Goal: Task Accomplishment & Management: Use online tool/utility

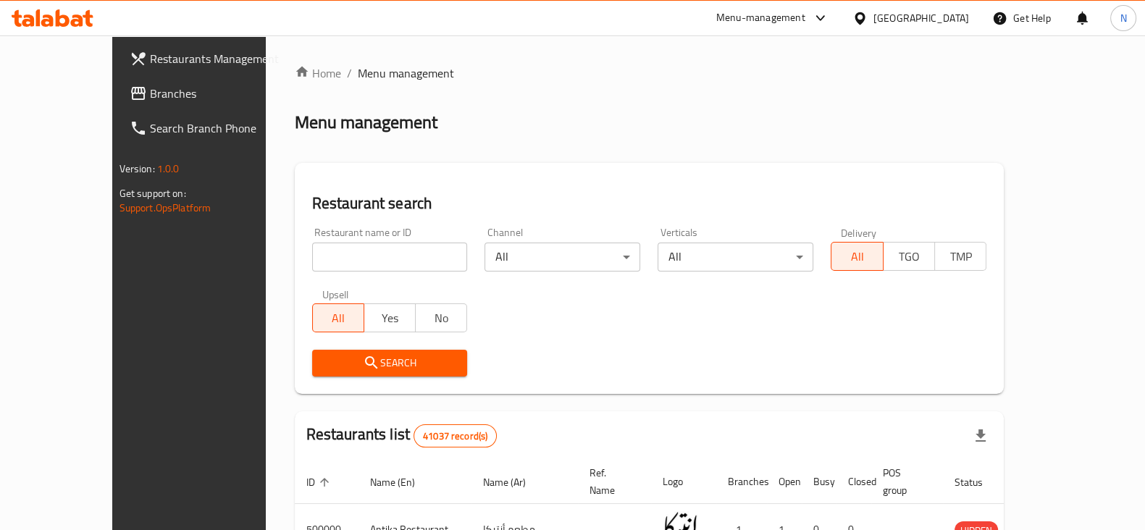
drag, startPoint x: 402, startPoint y: 273, endPoint x: 405, endPoint y: 263, distance: 10.8
click at [405, 263] on div "Restaurant name or ID Restaurant name or ID" at bounding box center [389, 250] width 173 height 62
click at [405, 263] on input "search" at bounding box center [390, 257] width 156 height 29
paste input "703868"
type input "703868"
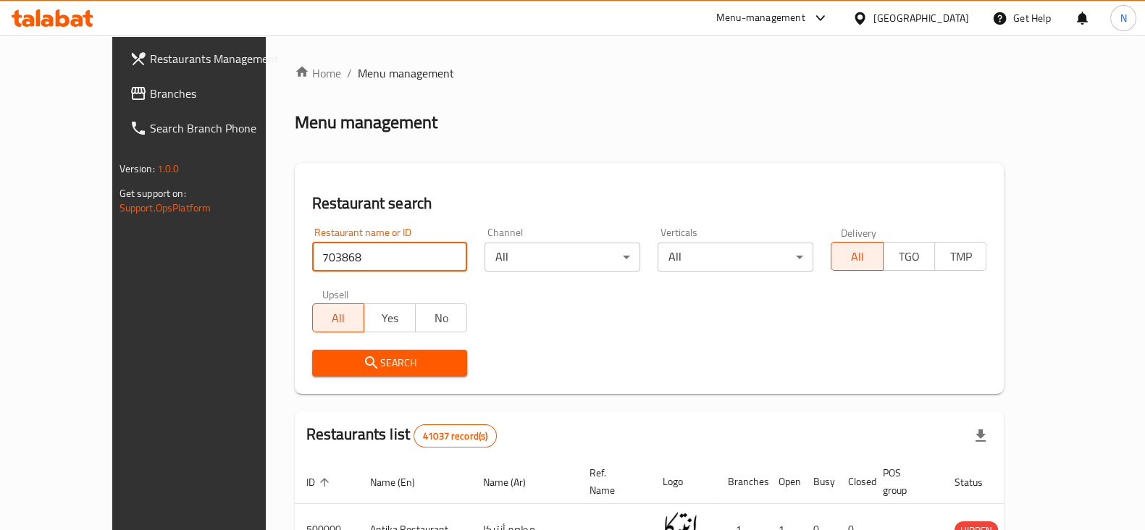
click button "Search" at bounding box center [390, 363] width 156 height 27
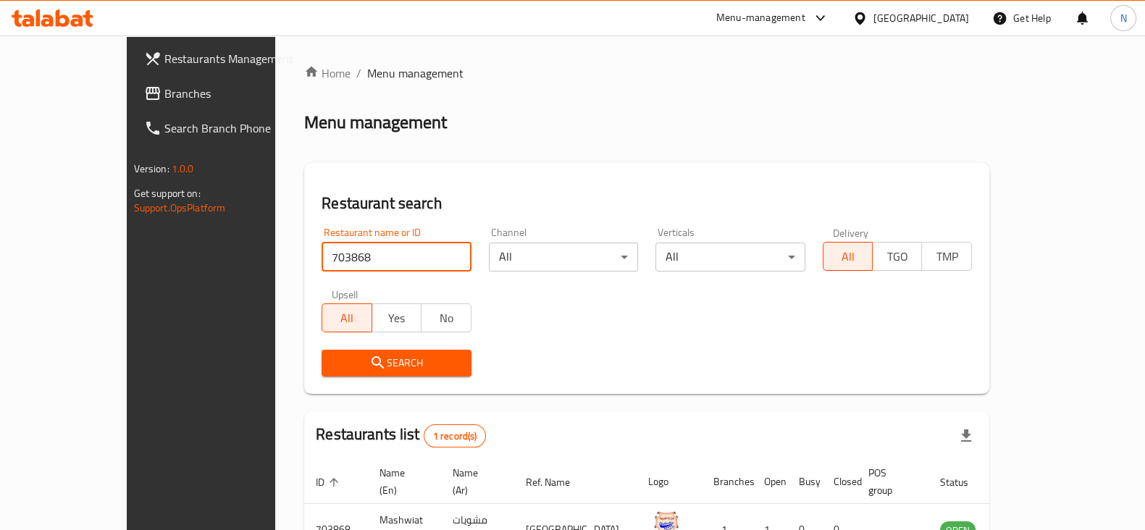
scroll to position [87, 0]
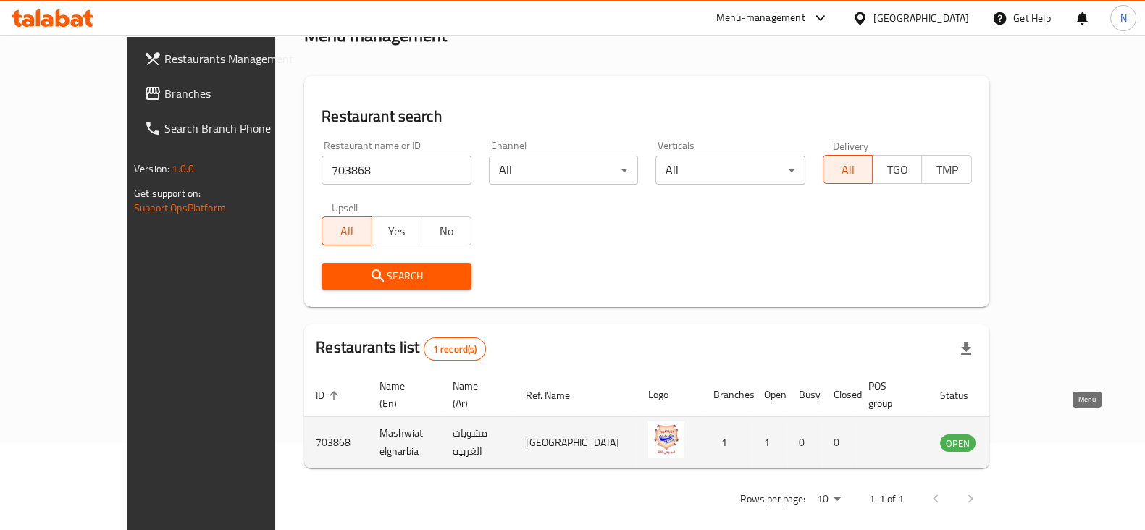
click at [1033, 434] on icon "enhanced table" at bounding box center [1024, 442] width 17 height 17
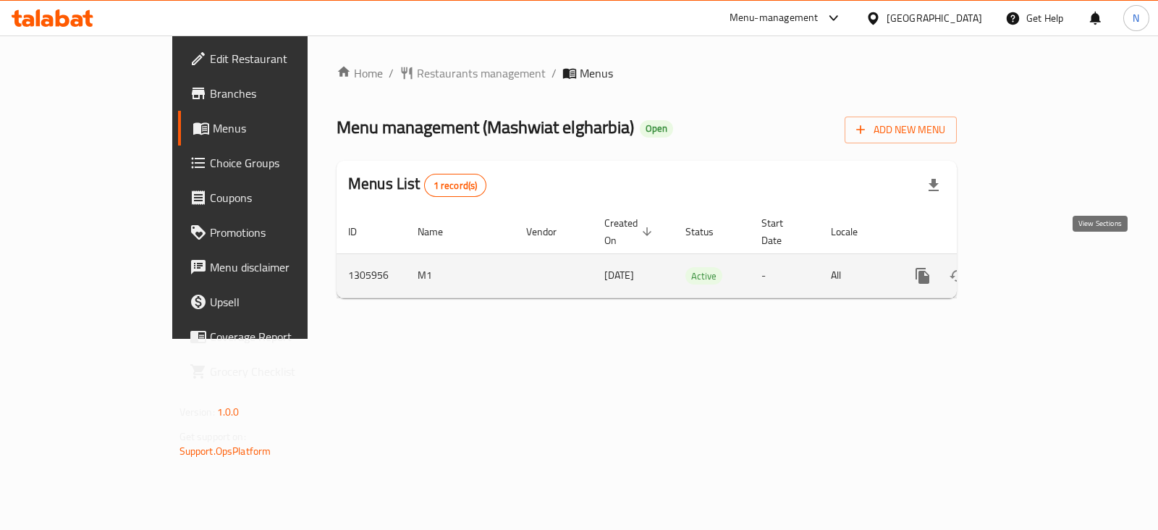
click at [1034, 269] on icon "enhanced table" at bounding box center [1027, 275] width 13 height 13
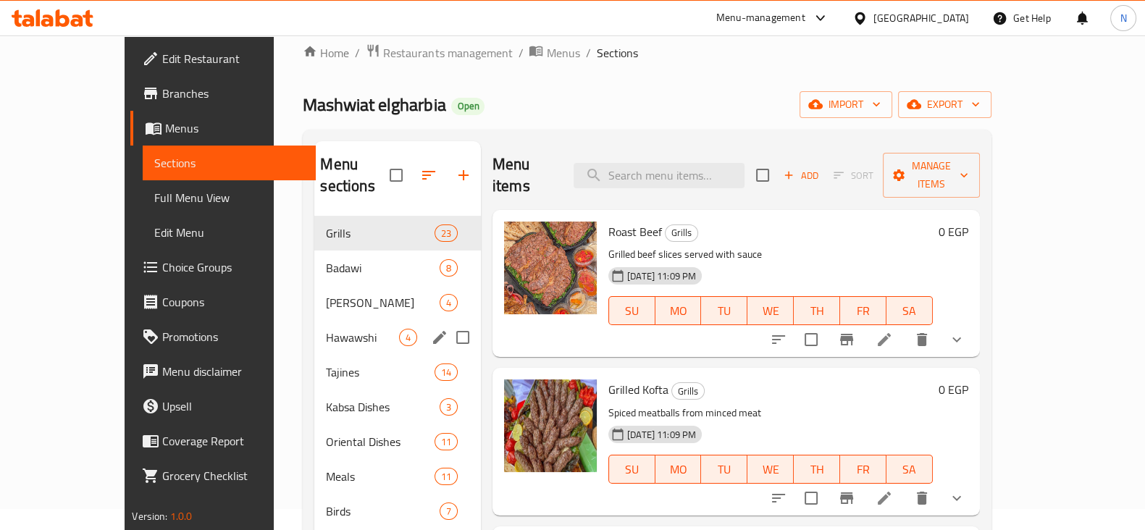
scroll to position [21, 0]
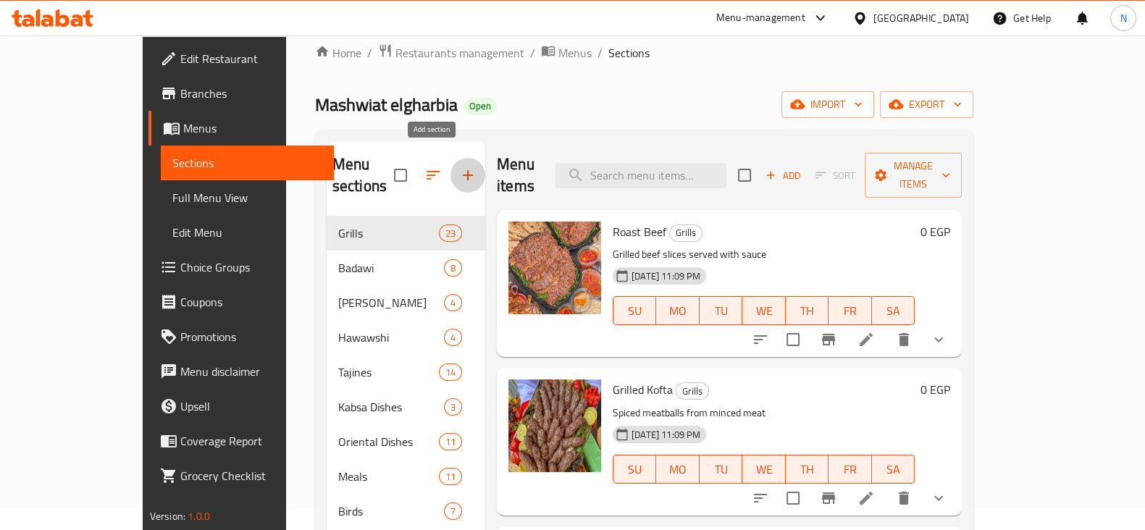
click at [459, 167] on icon "button" at bounding box center [467, 175] width 17 height 17
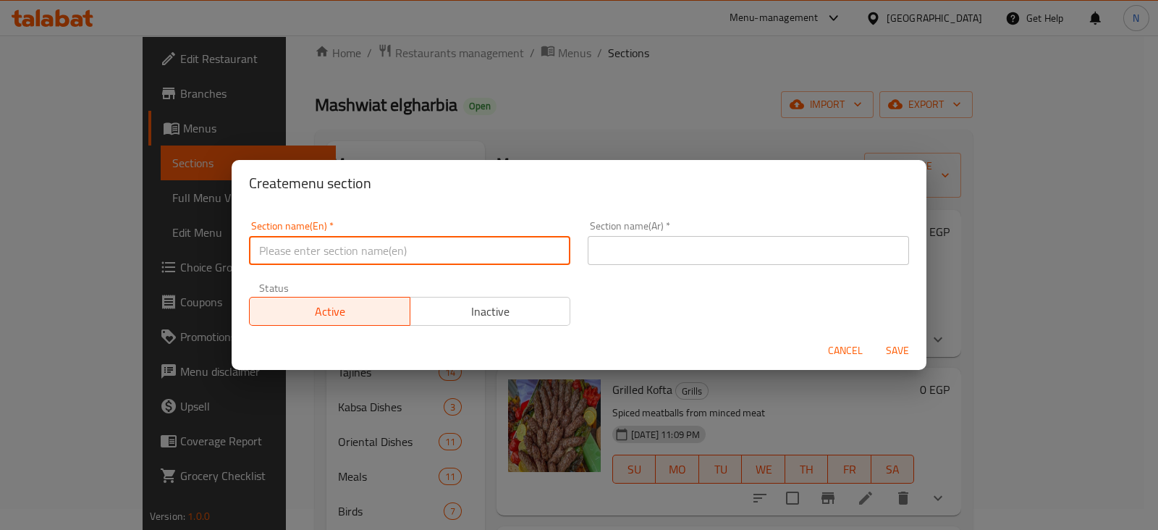
click at [391, 252] on input "text" at bounding box center [409, 250] width 321 height 29
type input "New Offers"
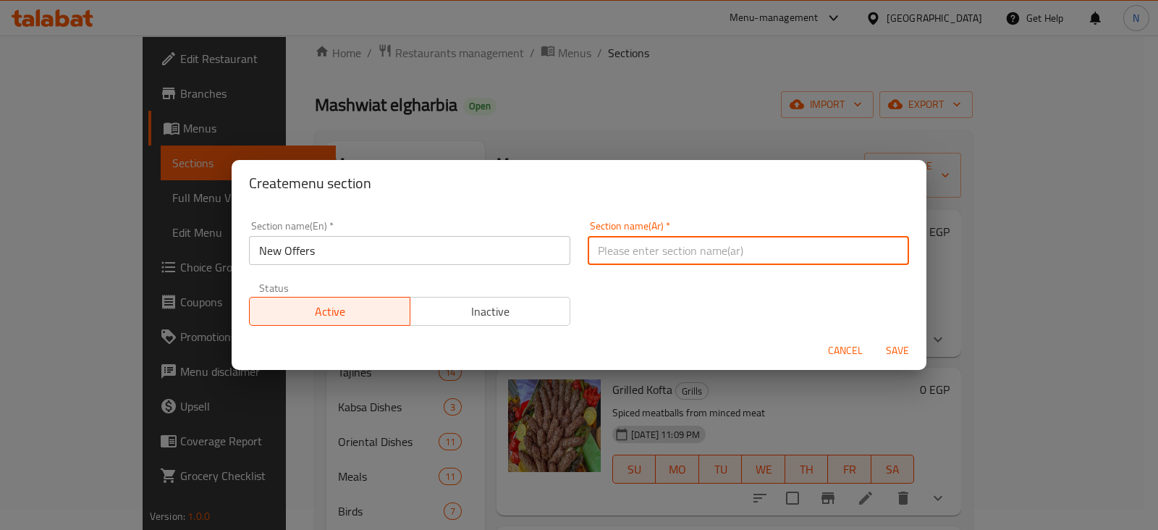
click at [642, 255] on input "text" at bounding box center [748, 250] width 321 height 29
type input "عروض"
click at [887, 344] on span "Save" at bounding box center [897, 351] width 35 height 18
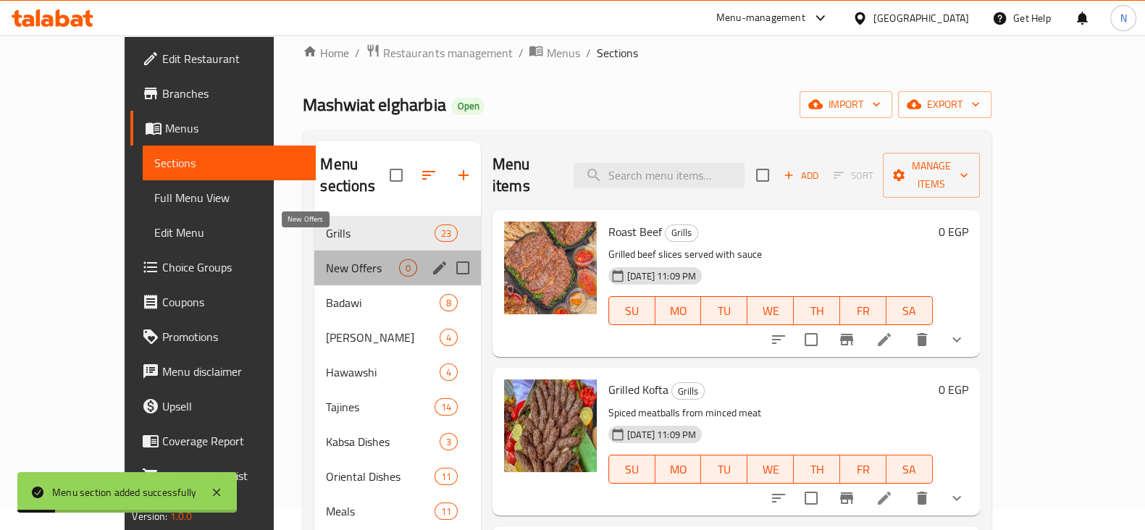
click at [337, 259] on span "New Offers" at bounding box center [362, 267] width 72 height 17
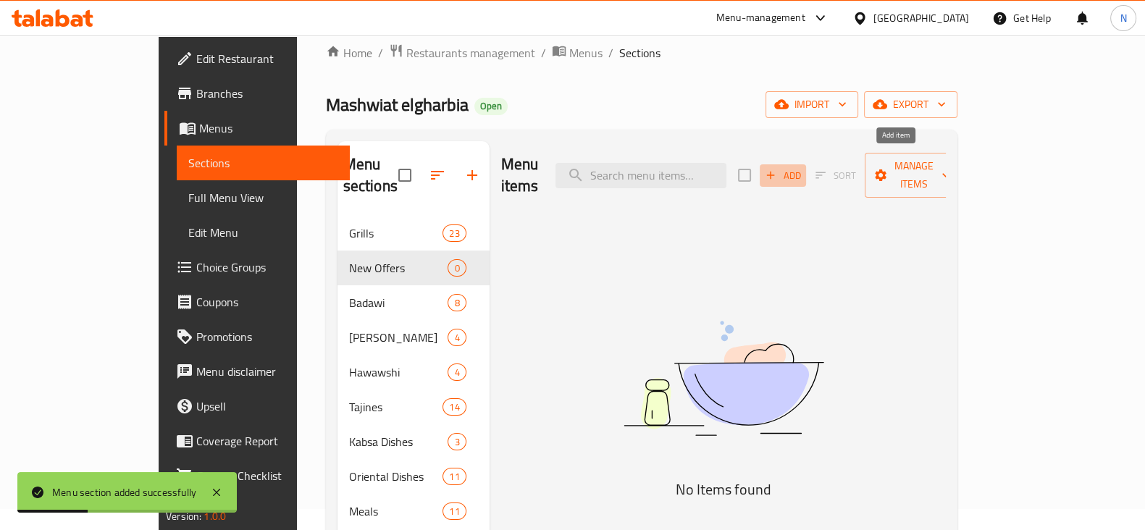
click at [802, 167] on span "Add" at bounding box center [782, 175] width 39 height 17
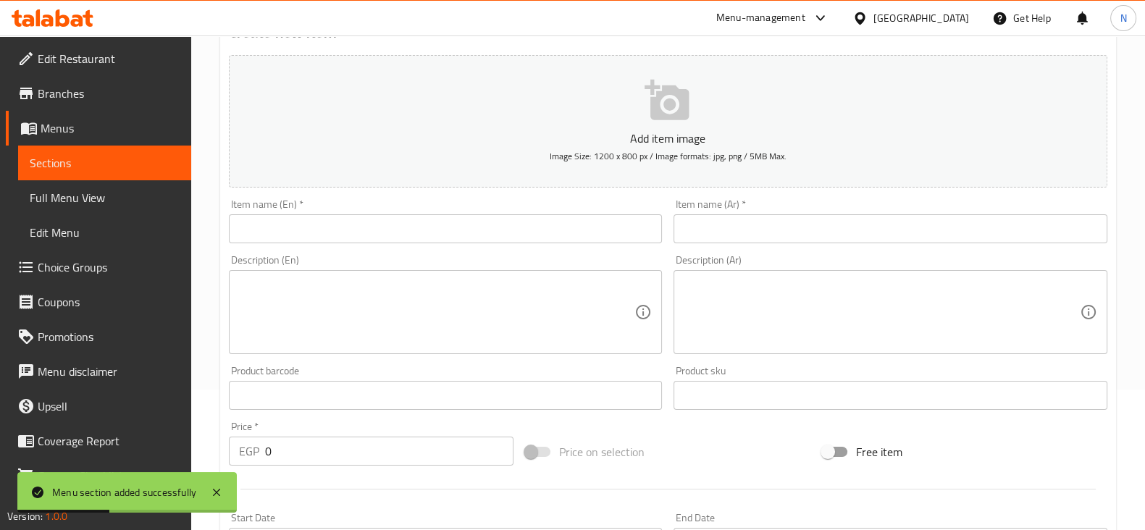
scroll to position [148, 0]
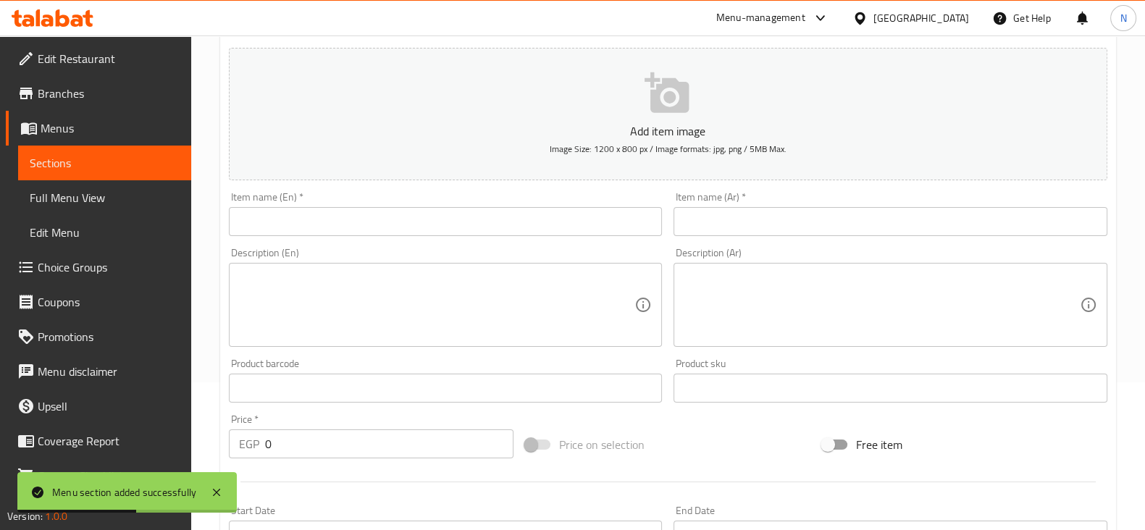
drag, startPoint x: 533, startPoint y: 236, endPoint x: 533, endPoint y: 225, distance: 10.9
click at [533, 225] on div "Item name (En)   * Item name (En) *" at bounding box center [445, 214] width 445 height 56
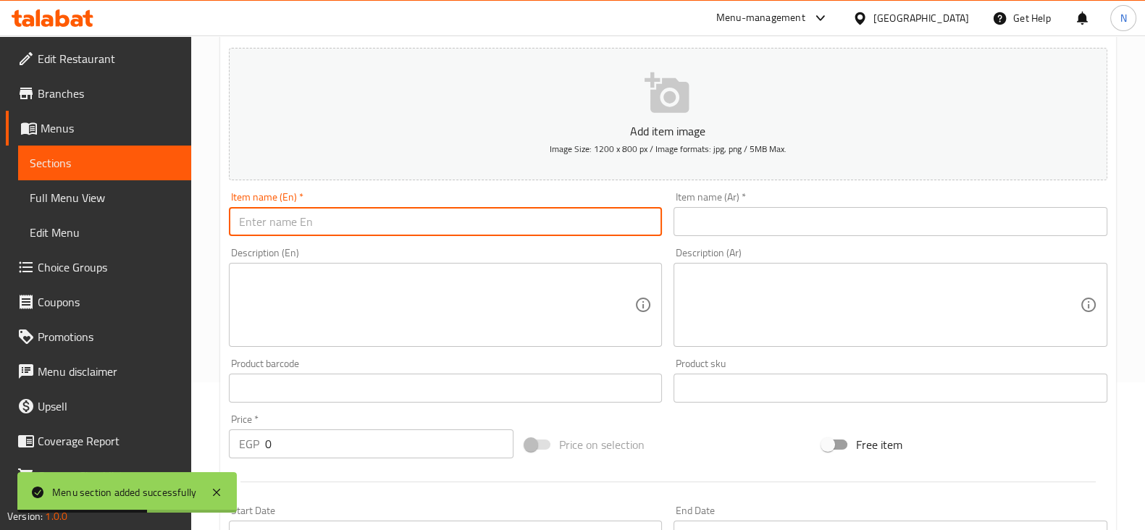
click at [533, 225] on input "text" at bounding box center [446, 221] width 434 height 29
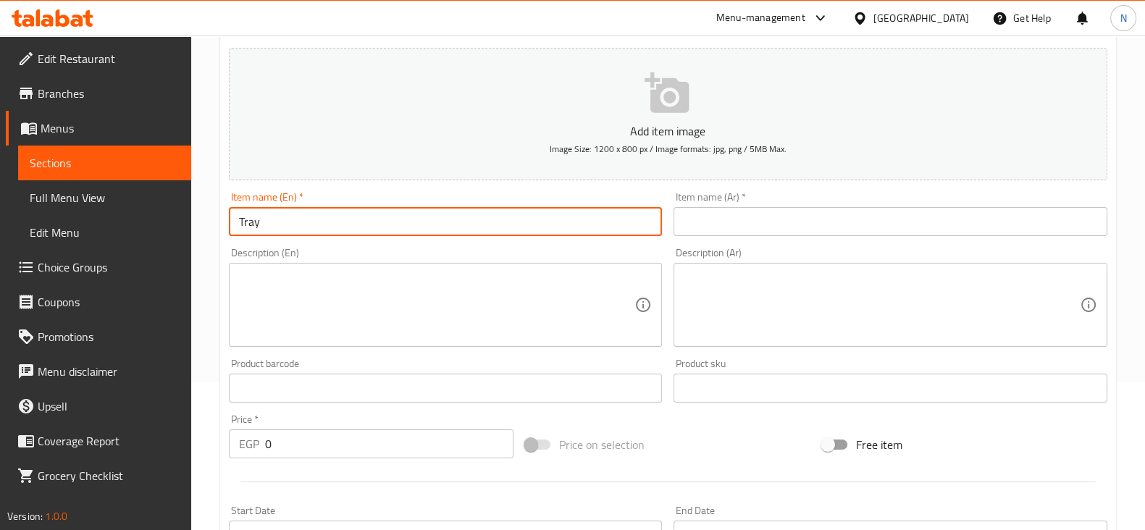
type input "Tray"
drag, startPoint x: 269, startPoint y: 228, endPoint x: 222, endPoint y: 226, distance: 47.1
click at [223, 226] on div "Item name (En)   * Tray Item name (En) *" at bounding box center [445, 214] width 445 height 56
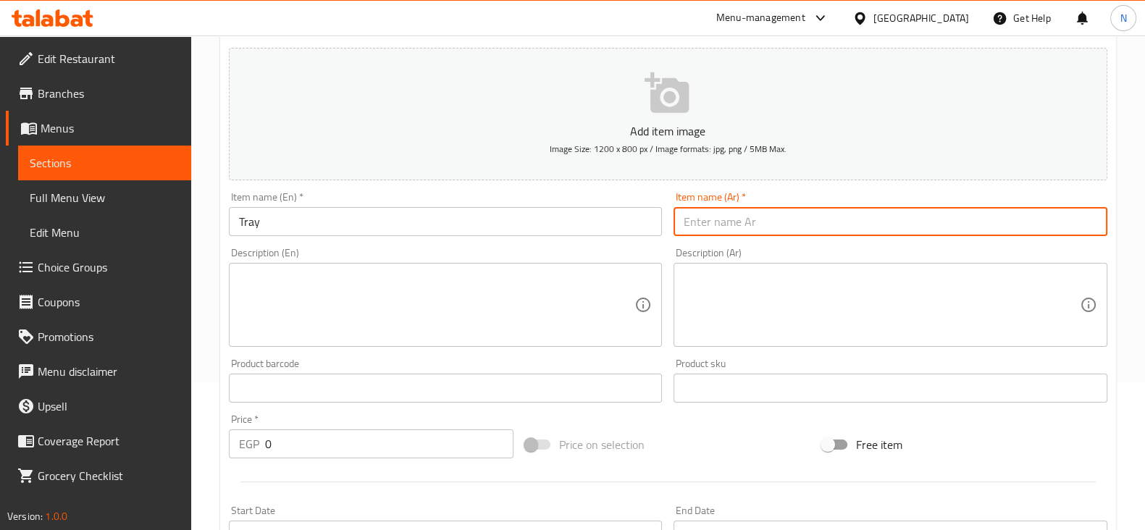
click at [761, 223] on input "text" at bounding box center [890, 221] width 434 height 29
paste input "عرض ملوك المشاوي"
type input "عرض ملوك المشاوي"
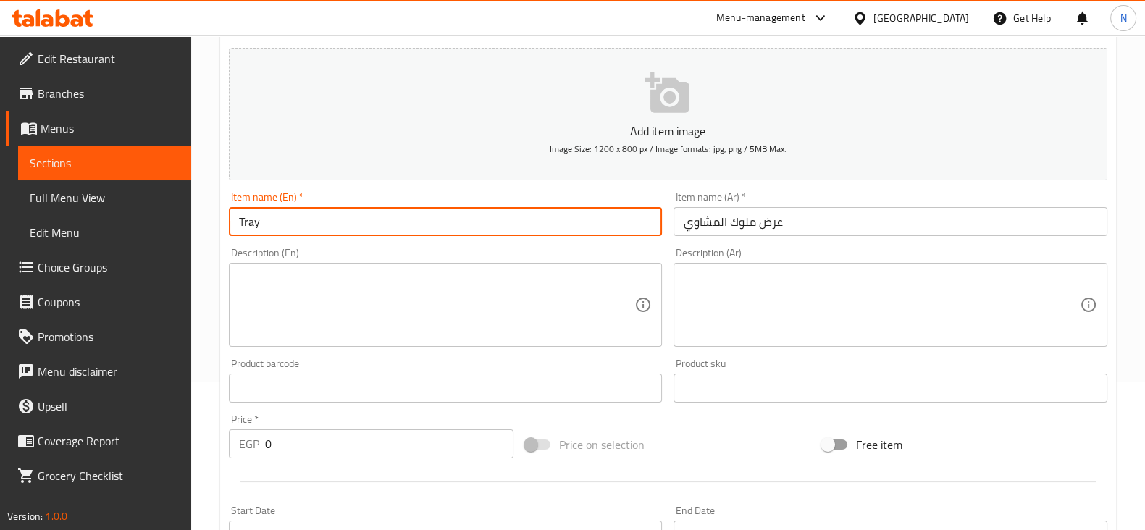
drag, startPoint x: 277, startPoint y: 219, endPoint x: 208, endPoint y: 230, distance: 70.4
click at [208, 230] on div "Home / Restaurants management / Menus / Sections / item / create New Offers sec…" at bounding box center [668, 382] width 954 height 988
type input "Melouk el Mashawy offer"
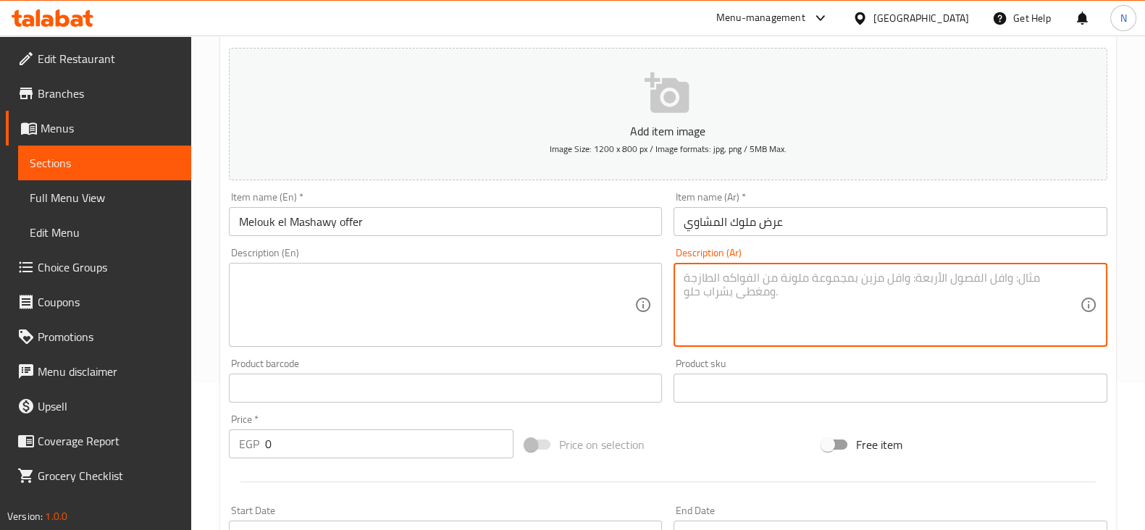
click at [802, 287] on textarea at bounding box center [881, 305] width 396 height 69
paste textarea "كيلو كفتة + نص فرخة"
type textarea "كيلو كفتة + نص فرخة"
click at [445, 306] on textarea at bounding box center [437, 305] width 396 height 69
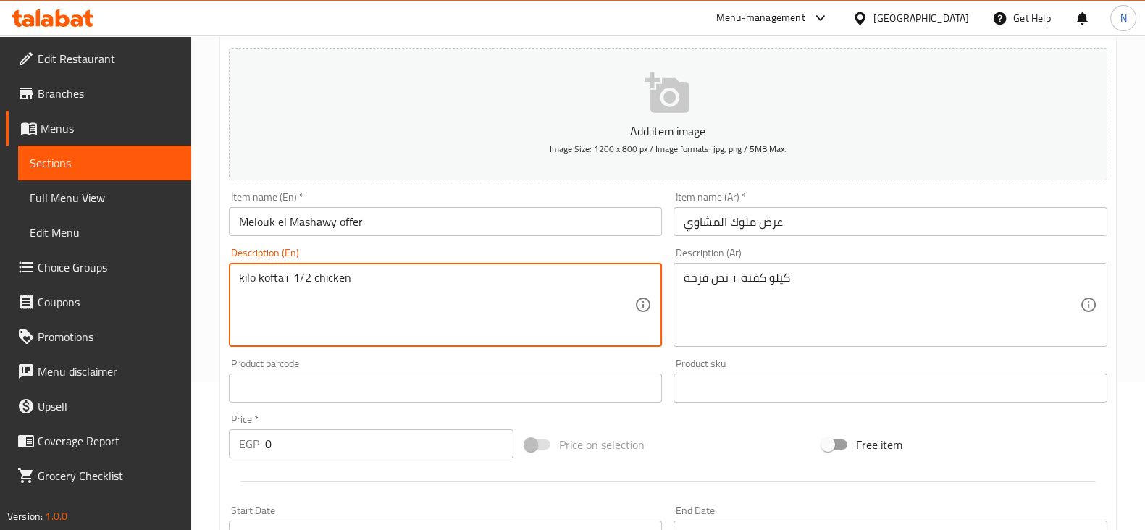
type textarea "kilo kofta+ 1/2 chicken"
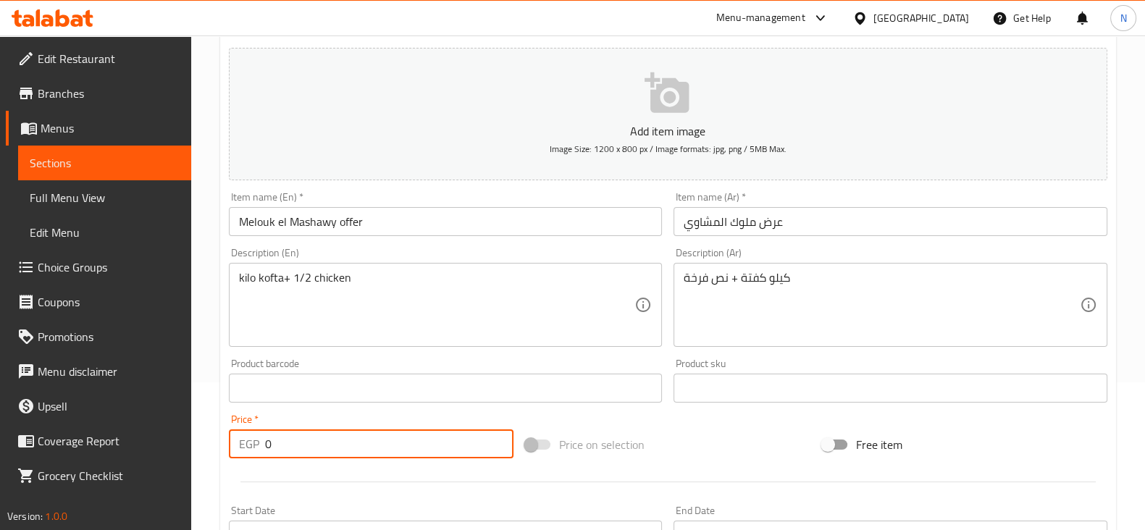
click at [373, 441] on input "0" at bounding box center [389, 443] width 249 height 29
type input "600"
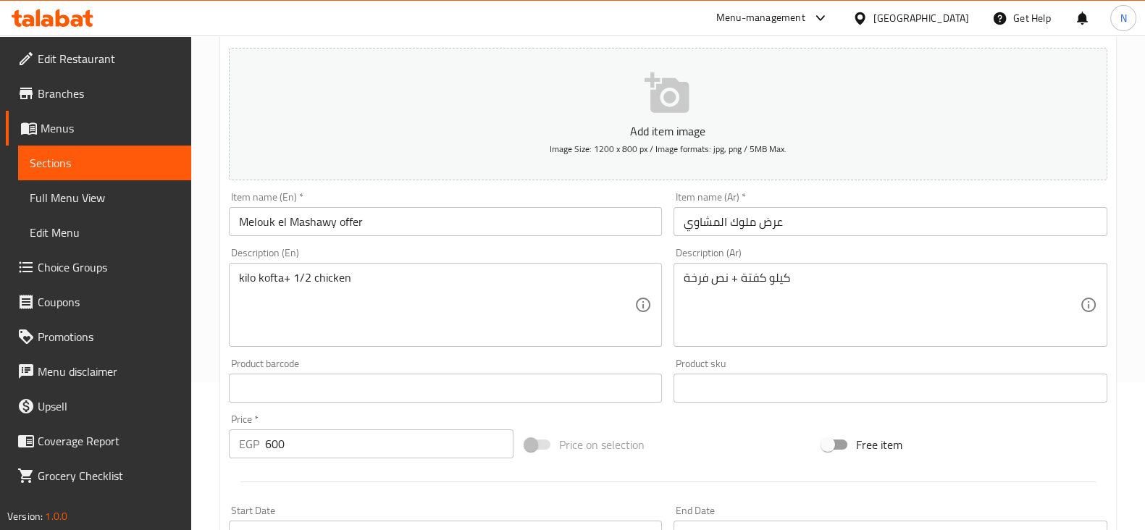
click at [673, 427] on div "Price on selection" at bounding box center [667, 444] width 297 height 39
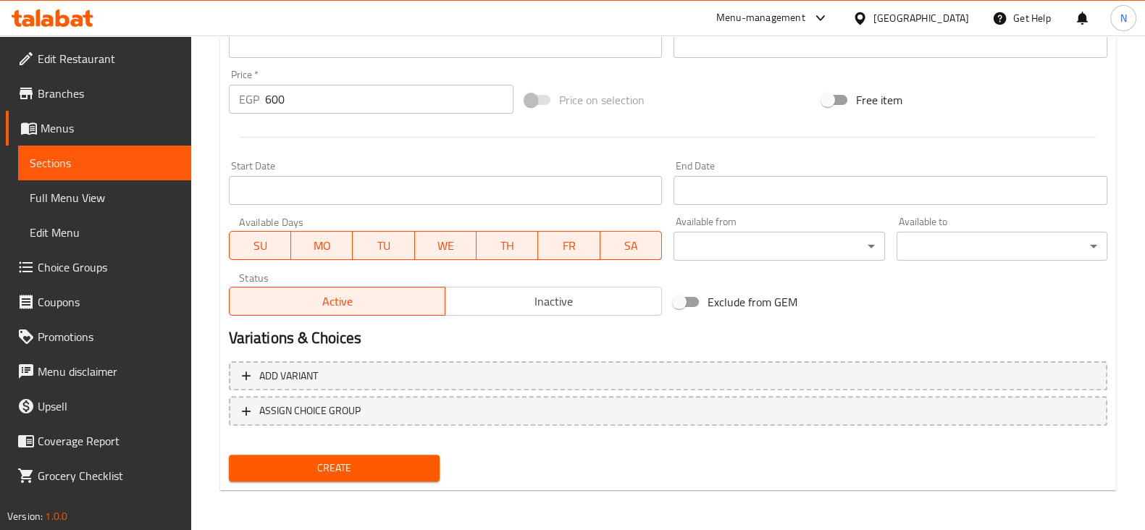
click at [352, 479] on button "Create" at bounding box center [334, 468] width 211 height 27
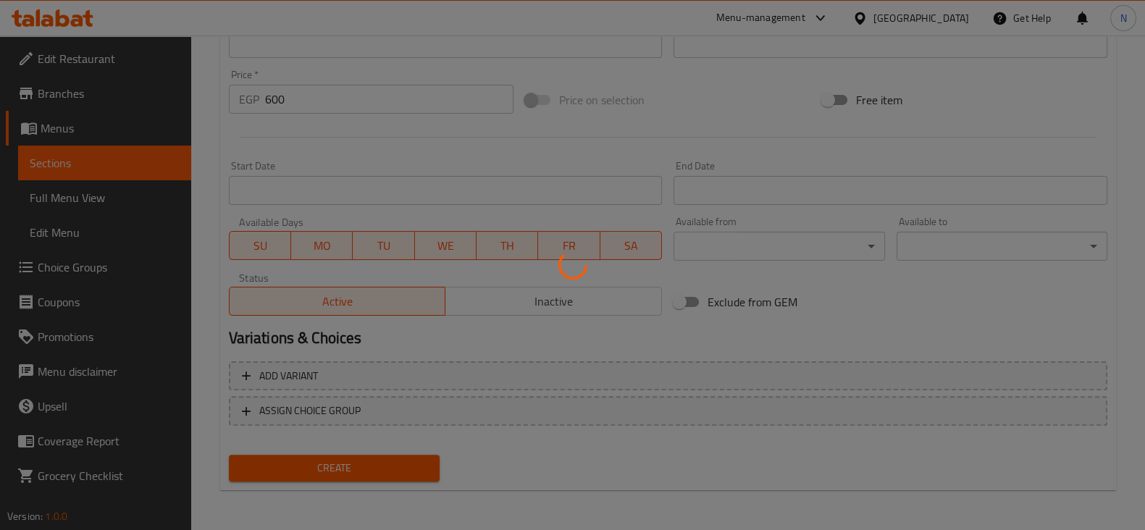
type input "0"
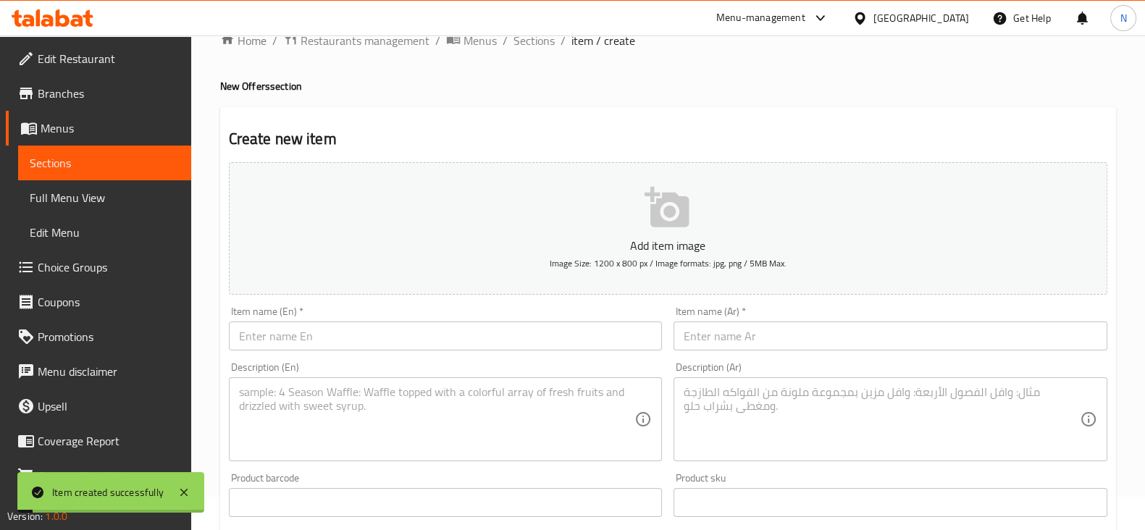
scroll to position [0, 0]
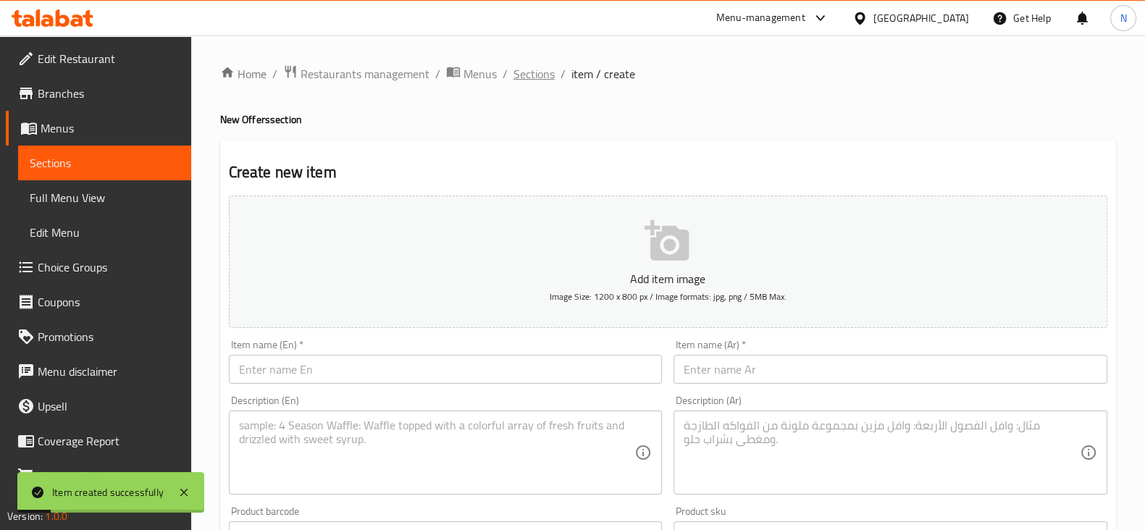
click at [534, 70] on span "Sections" at bounding box center [533, 73] width 41 height 17
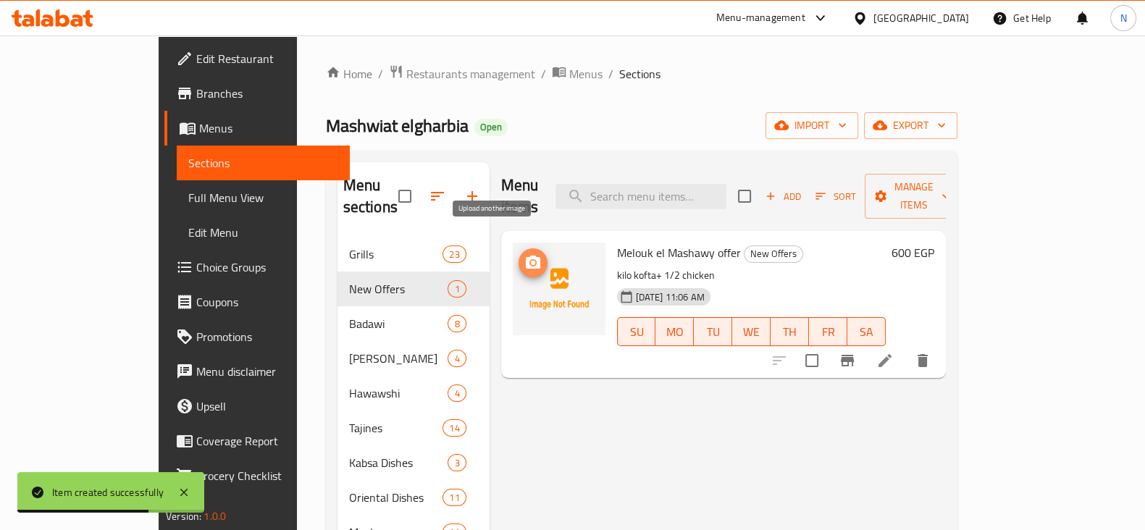
click at [518, 251] on button "upload picture" at bounding box center [532, 262] width 29 height 29
